Goal: Information Seeking & Learning: Compare options

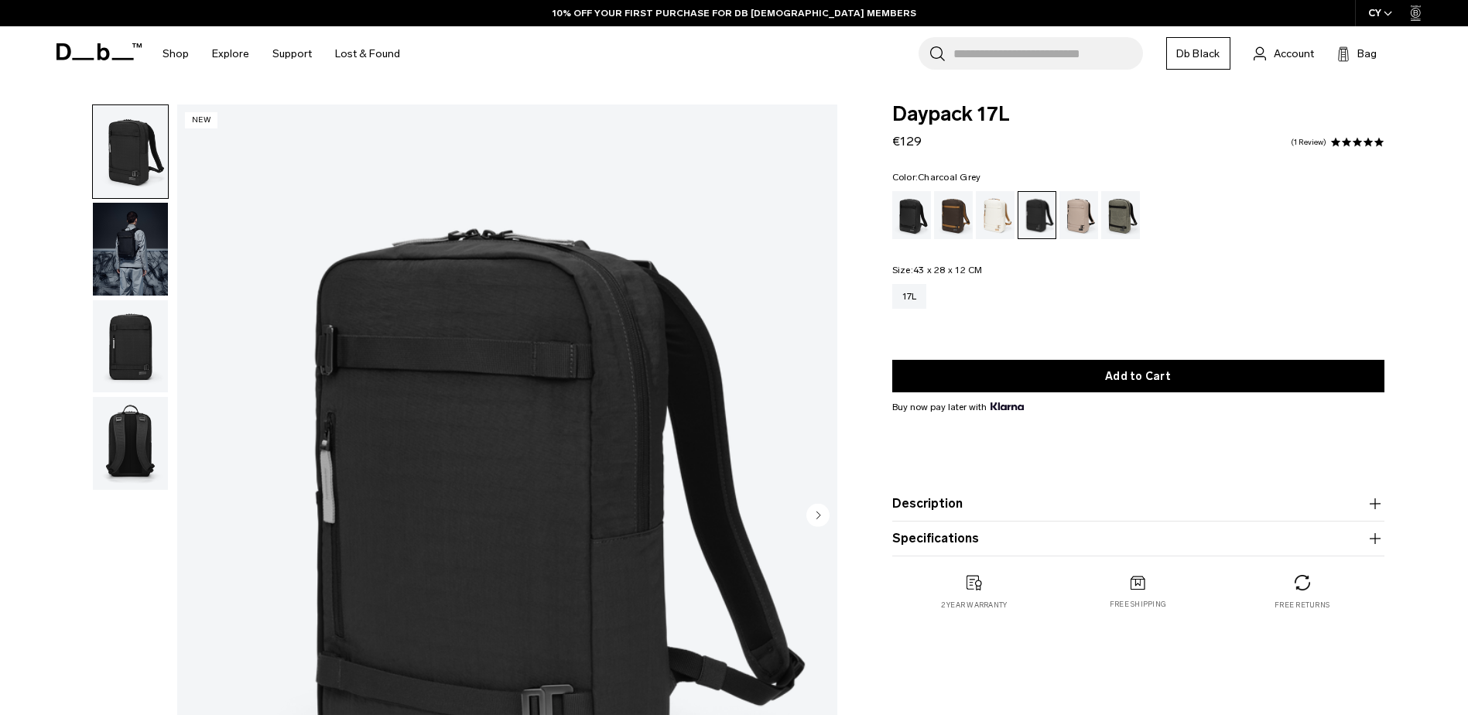
click at [995, 60] on input "Search for Bags, Luggage..." at bounding box center [1049, 53] width 190 height 33
paste input "**********"
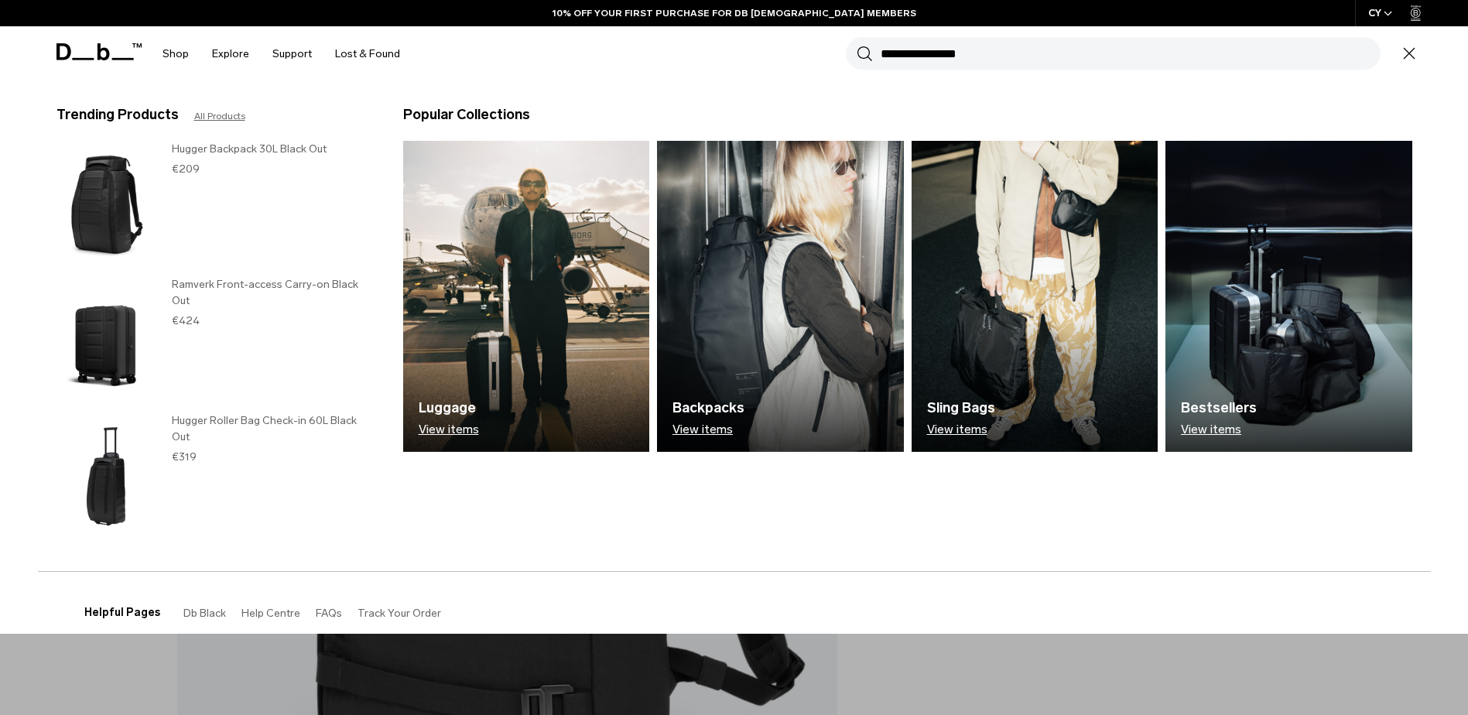
type input "**********"
click at [857, 45] on button "Search" at bounding box center [865, 53] width 16 height 17
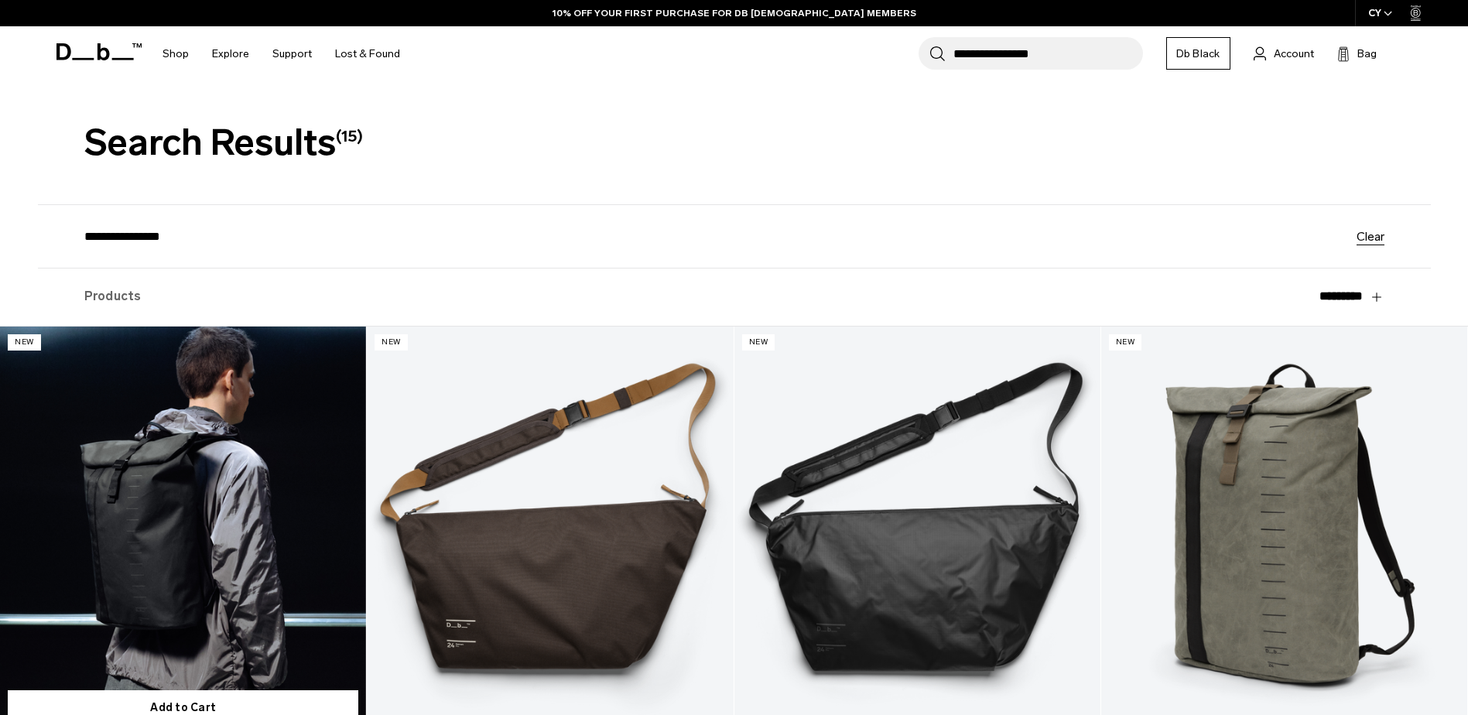
click at [249, 510] on link "Essential Backpack 24L" at bounding box center [183, 530] width 366 height 407
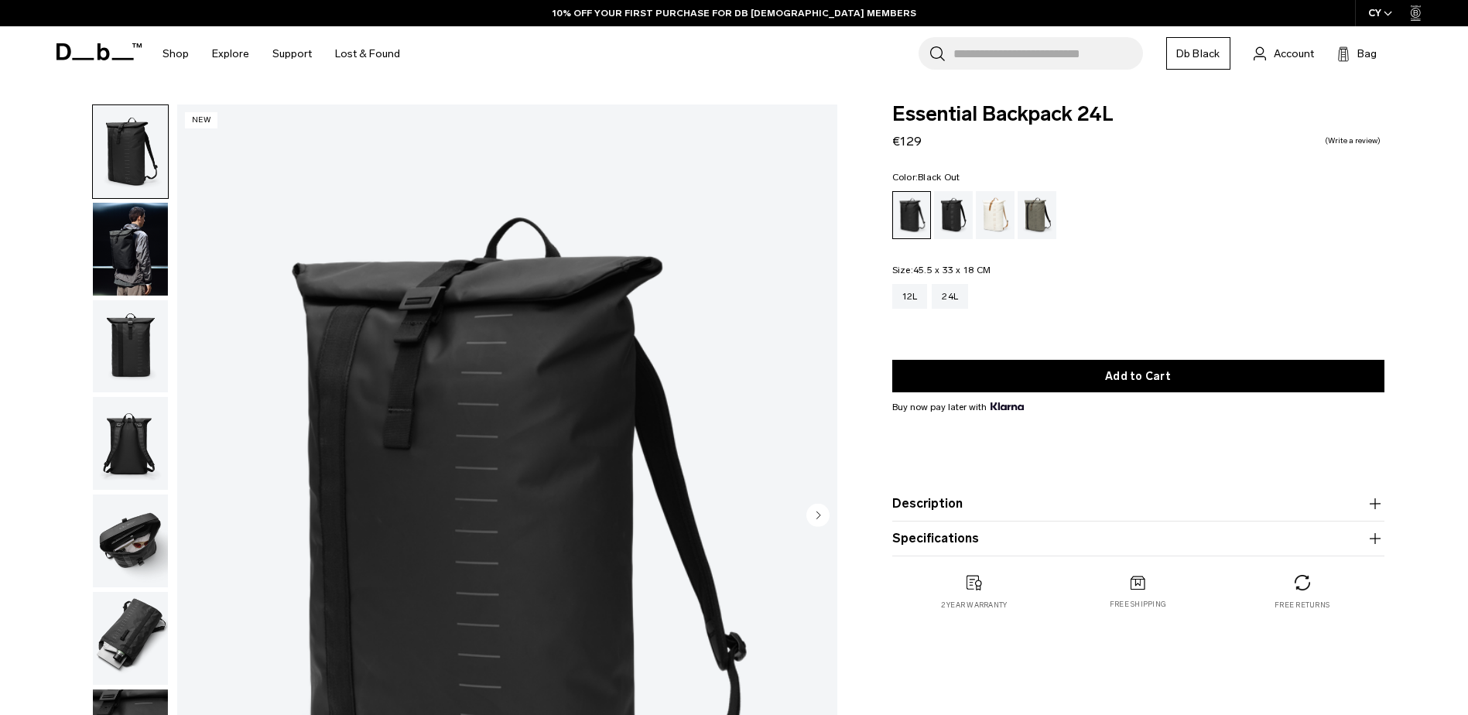
click at [110, 255] on img "button" at bounding box center [130, 249] width 75 height 93
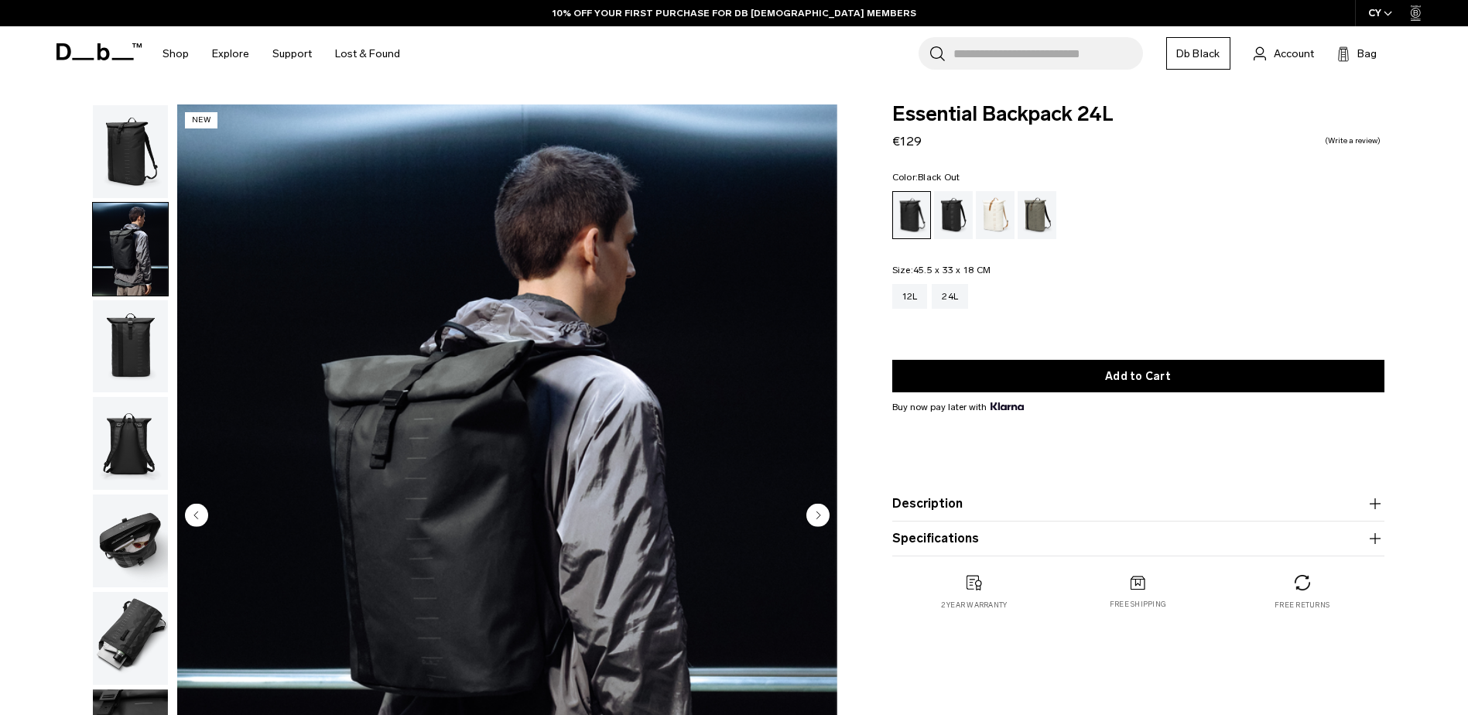
click at [122, 166] on img "button" at bounding box center [130, 151] width 75 height 93
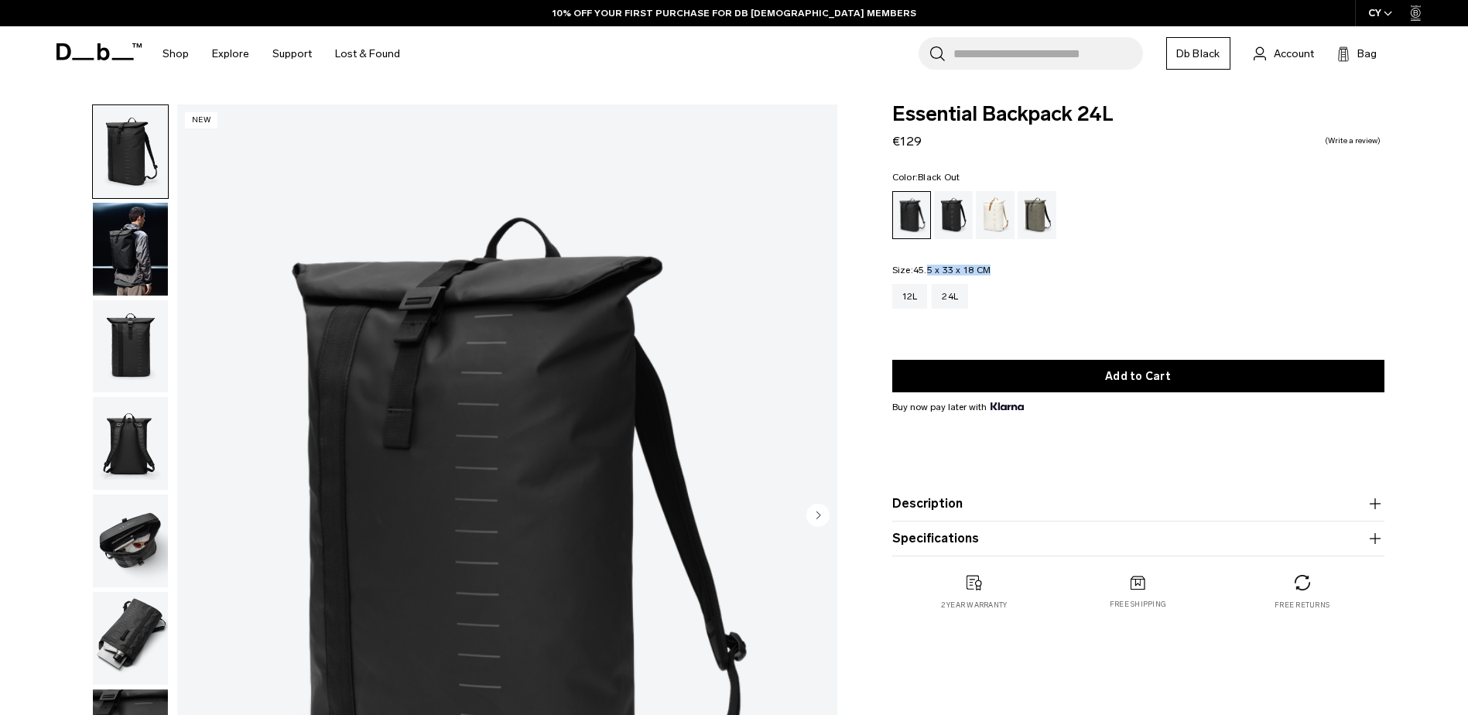
drag, startPoint x: 1018, startPoint y: 265, endPoint x: 928, endPoint y: 266, distance: 89.8
click at [928, 266] on div "Color: Black Out Out of stock Size: 45.5 x 33 x 18 CM Out of stock 12L 24L" at bounding box center [1138, 252] width 492 height 159
click at [1018, 265] on div "Color: Black Out Out of stock Size: 45.5 x 33 x 18 CM Out of stock 12L 24L" at bounding box center [1138, 252] width 492 height 159
drag, startPoint x: 1018, startPoint y: 268, endPoint x: 873, endPoint y: 272, distance: 144.8
click at [873, 272] on div "Essential Backpack 24L €129 0.0 star rating Write a review Color: Black Out Out…" at bounding box center [1138, 372] width 585 height 537
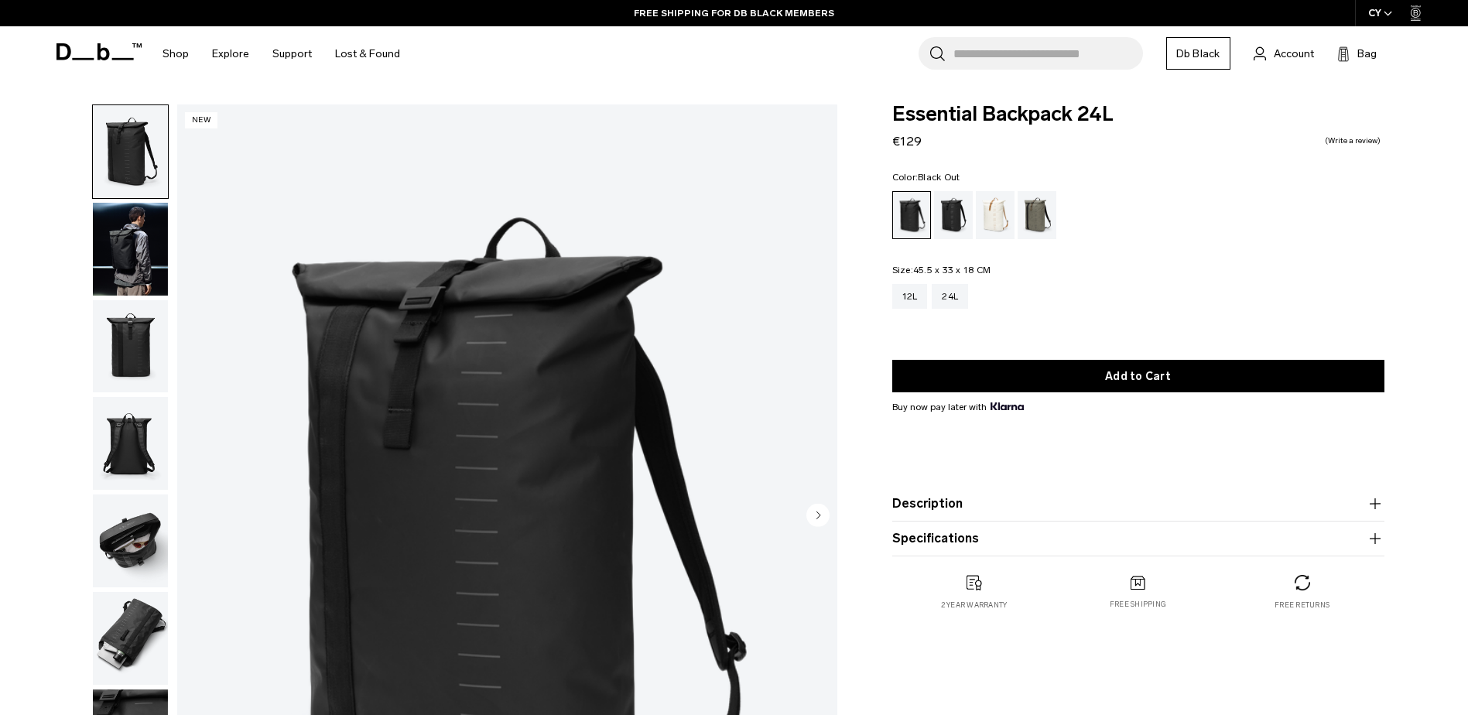
copy legend "Size: 45.5 x 33 x 18 CM"
click at [1015, 259] on div "Color: Black Out Out of stock Size: 45.5 x 33 x 18 CM Out of stock 12L 24L" at bounding box center [1138, 252] width 492 height 159
drag, startPoint x: 1006, startPoint y: 277, endPoint x: 916, endPoint y: 270, distance: 90.8
click at [916, 270] on fieldset "Size: 45.5 x 33 x 18 CM Out of stock 12L 24L" at bounding box center [1138, 298] width 492 height 66
copy form "45.5 x 33 x 18 CM Out of stock 12L 24L This item will be shipped approximately:…"
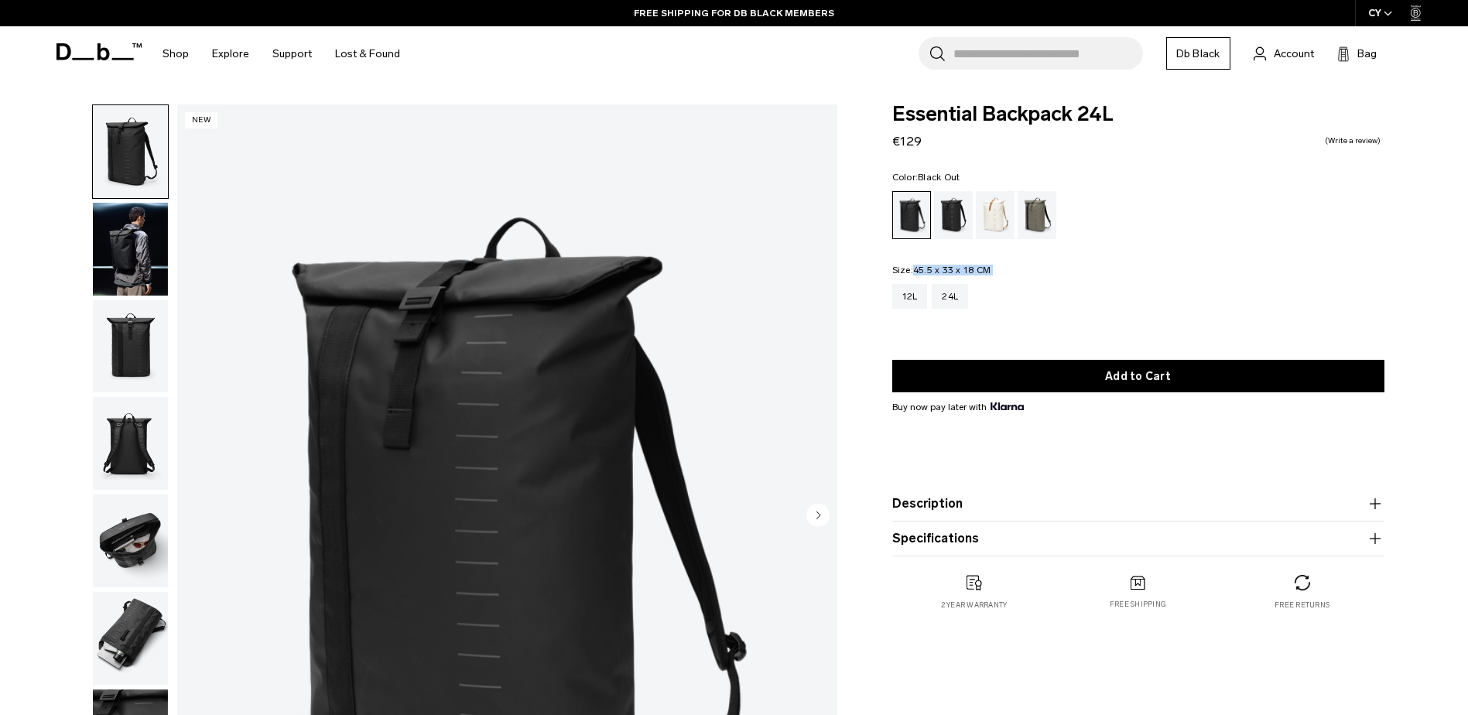
click at [1027, 53] on input "Search for Bags, Luggage..." at bounding box center [1049, 53] width 190 height 33
paste input "**********"
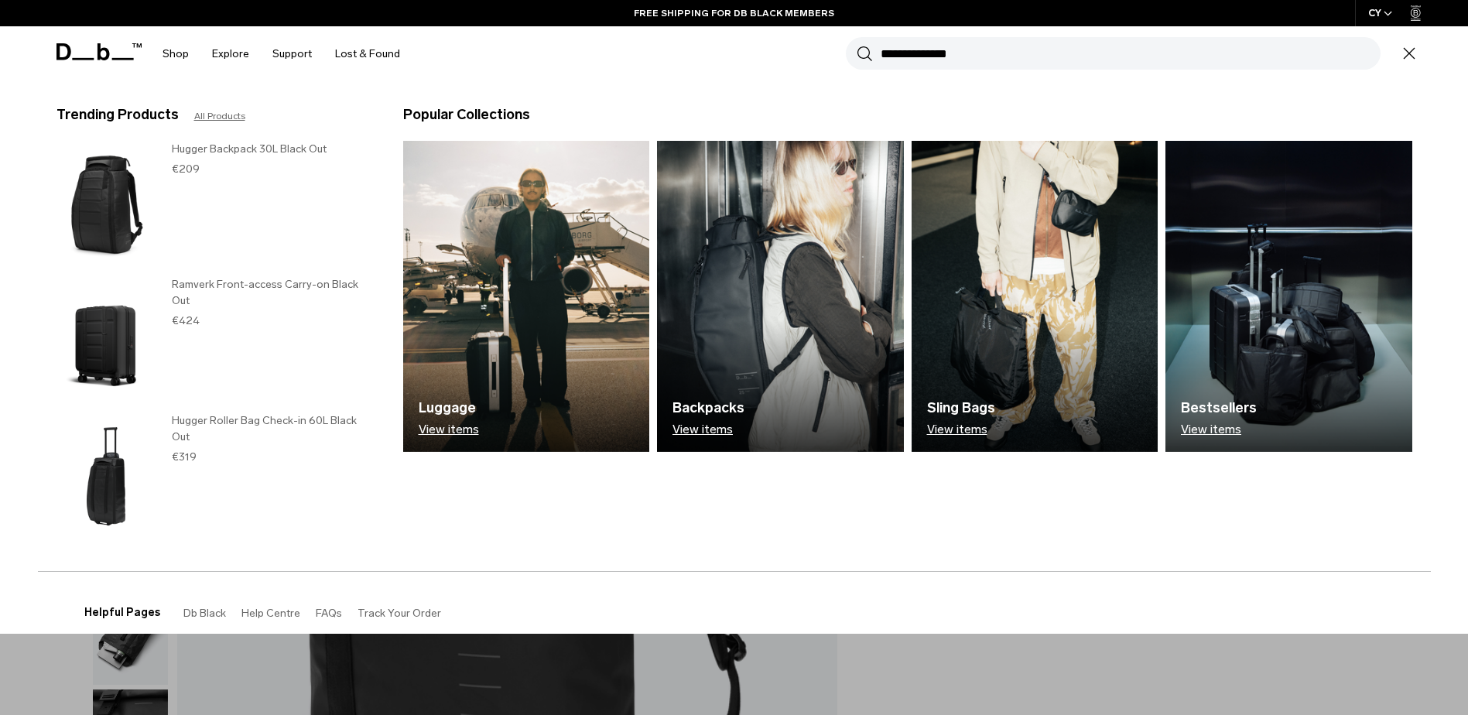
type input "**********"
click at [857, 45] on button "Search" at bounding box center [865, 53] width 16 height 17
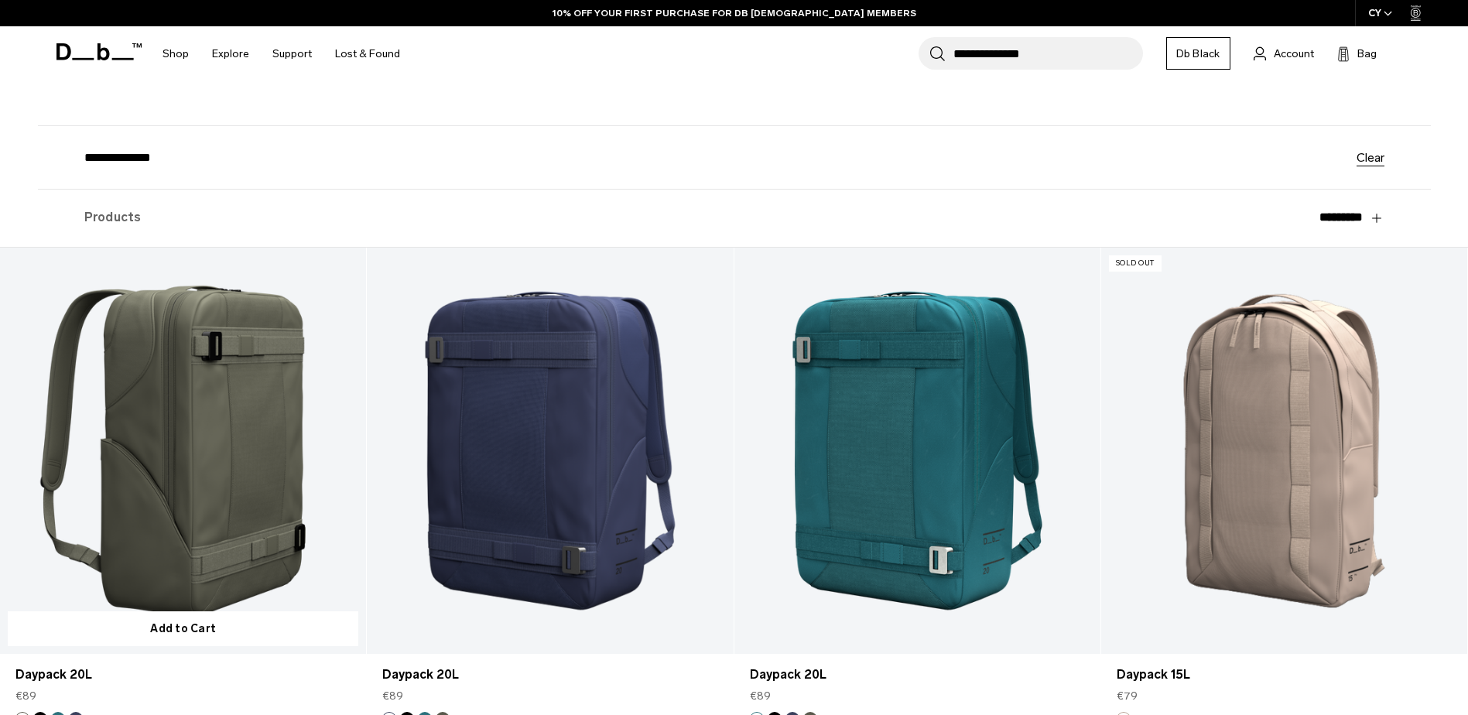
scroll to position [155, 0]
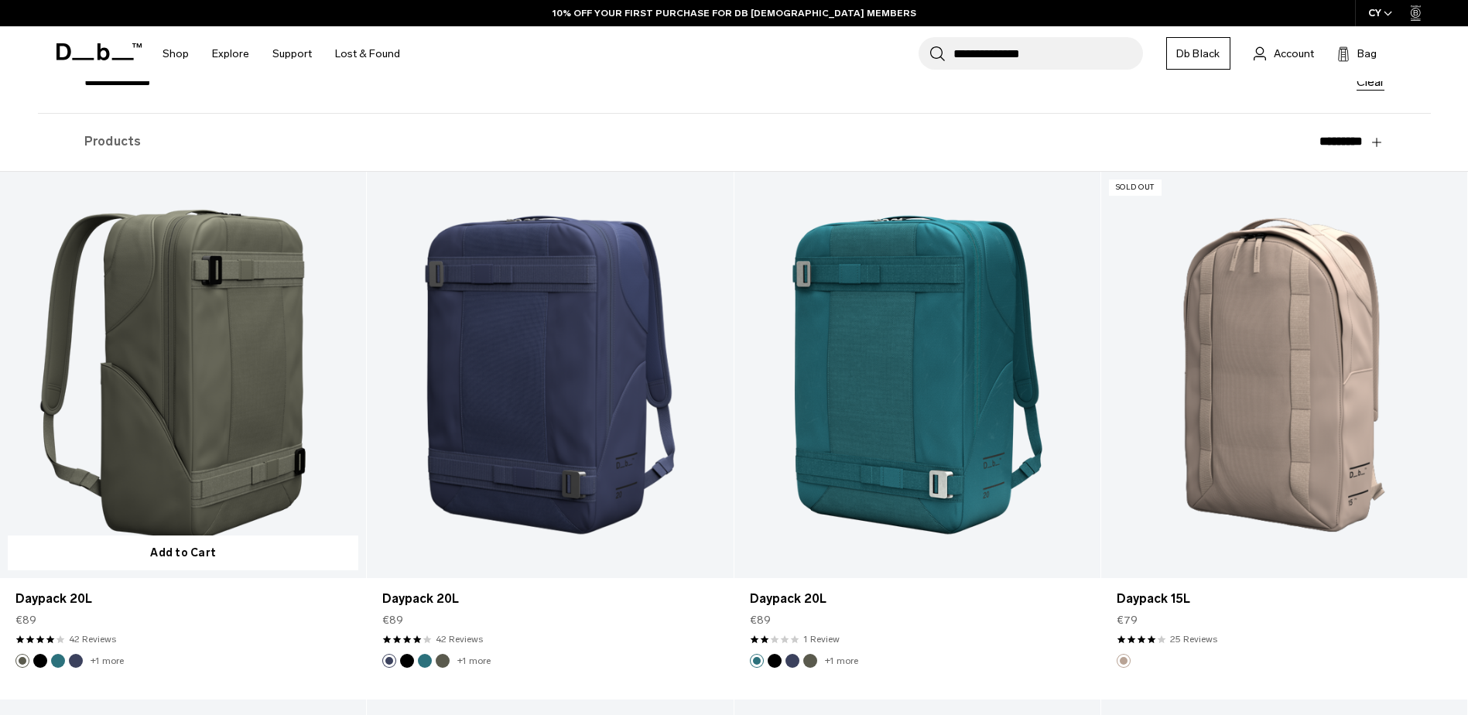
click at [282, 392] on link "Daypack 20L" at bounding box center [183, 375] width 366 height 407
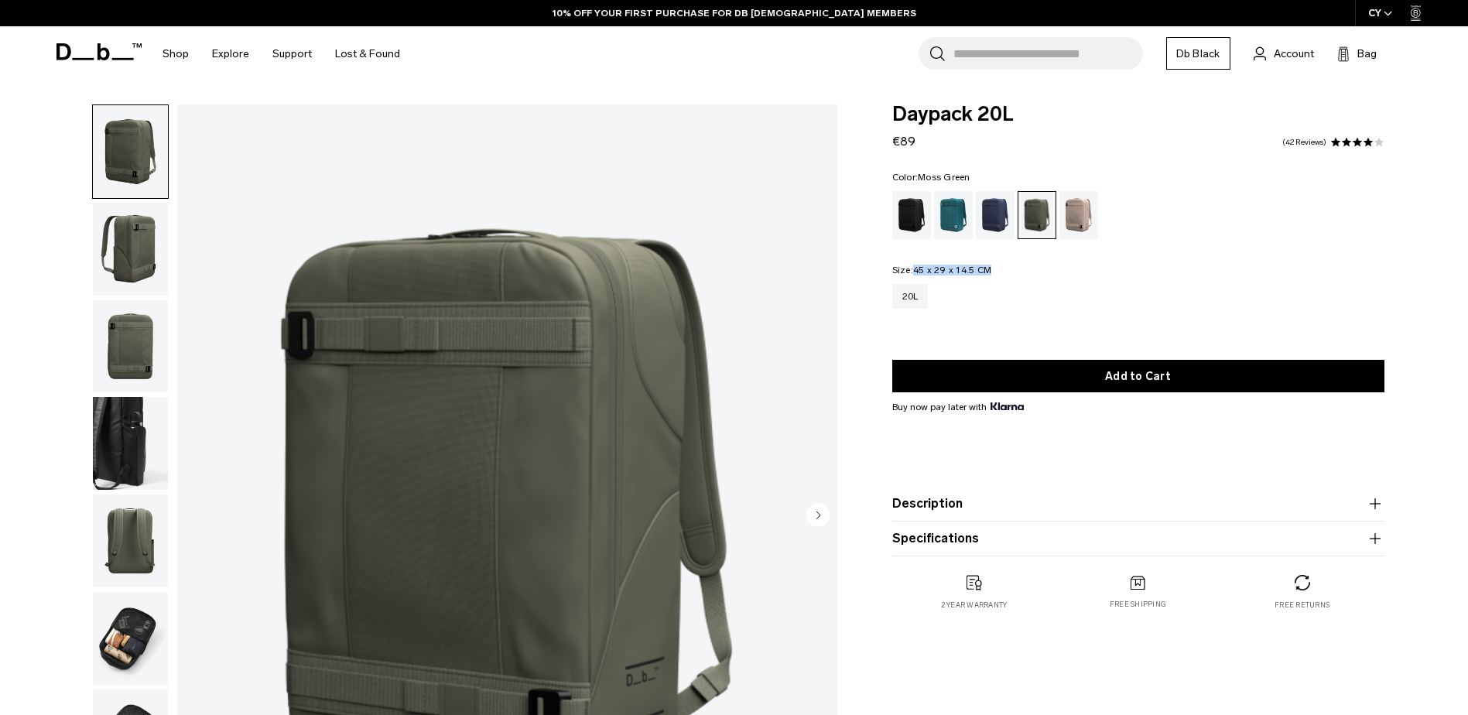
drag, startPoint x: 985, startPoint y: 266, endPoint x: 916, endPoint y: 269, distance: 68.2
click at [916, 269] on div "Color: [PERSON_NAME][GEOGRAPHIC_DATA] Out of stock Size: 45 x 29 x 14.5 CM Out …" at bounding box center [1138, 252] width 492 height 159
copy span "45 x 29 x 14.5 CM"
